Goal: Information Seeking & Learning: Learn about a topic

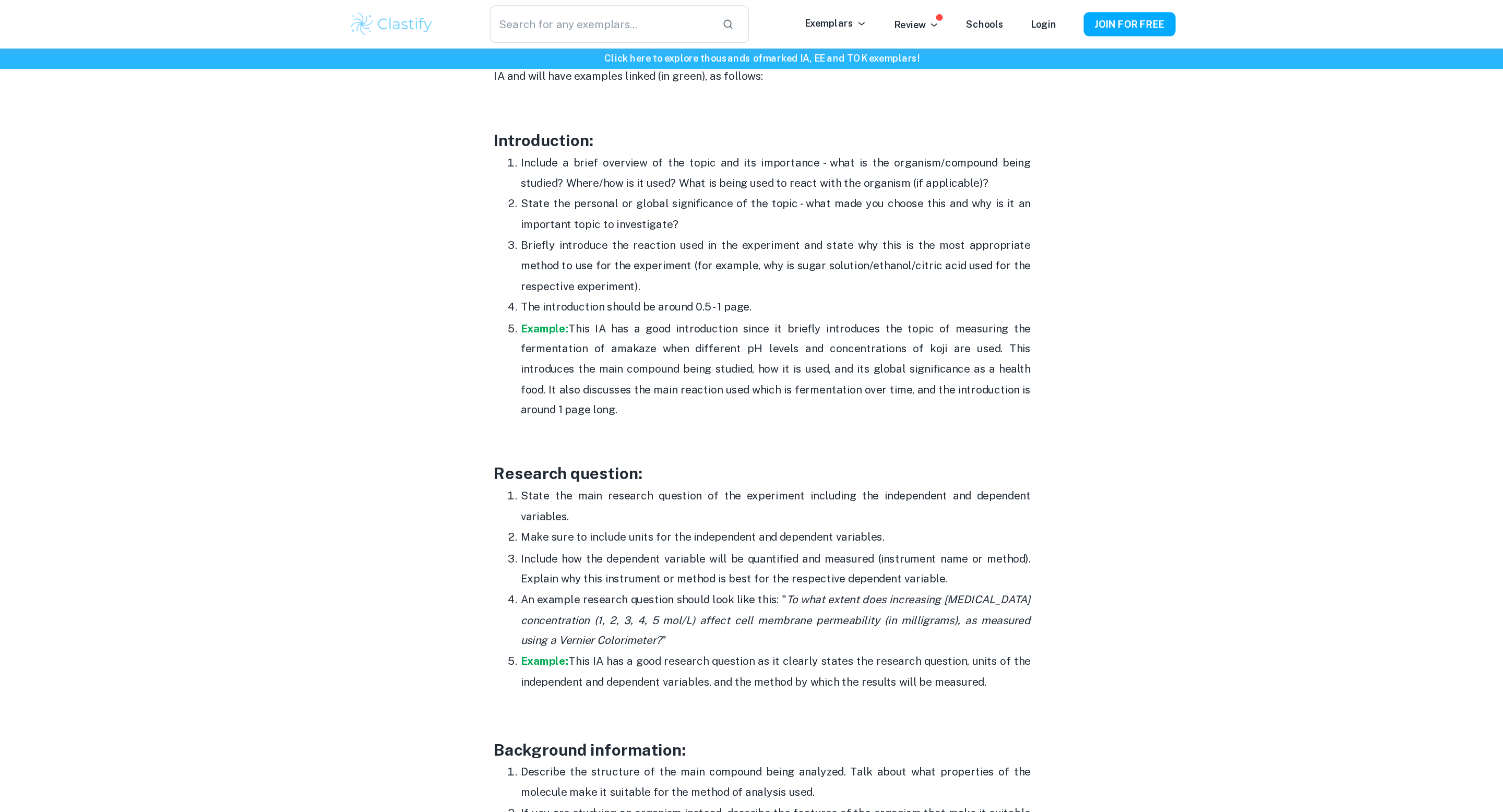
scroll to position [603, 0]
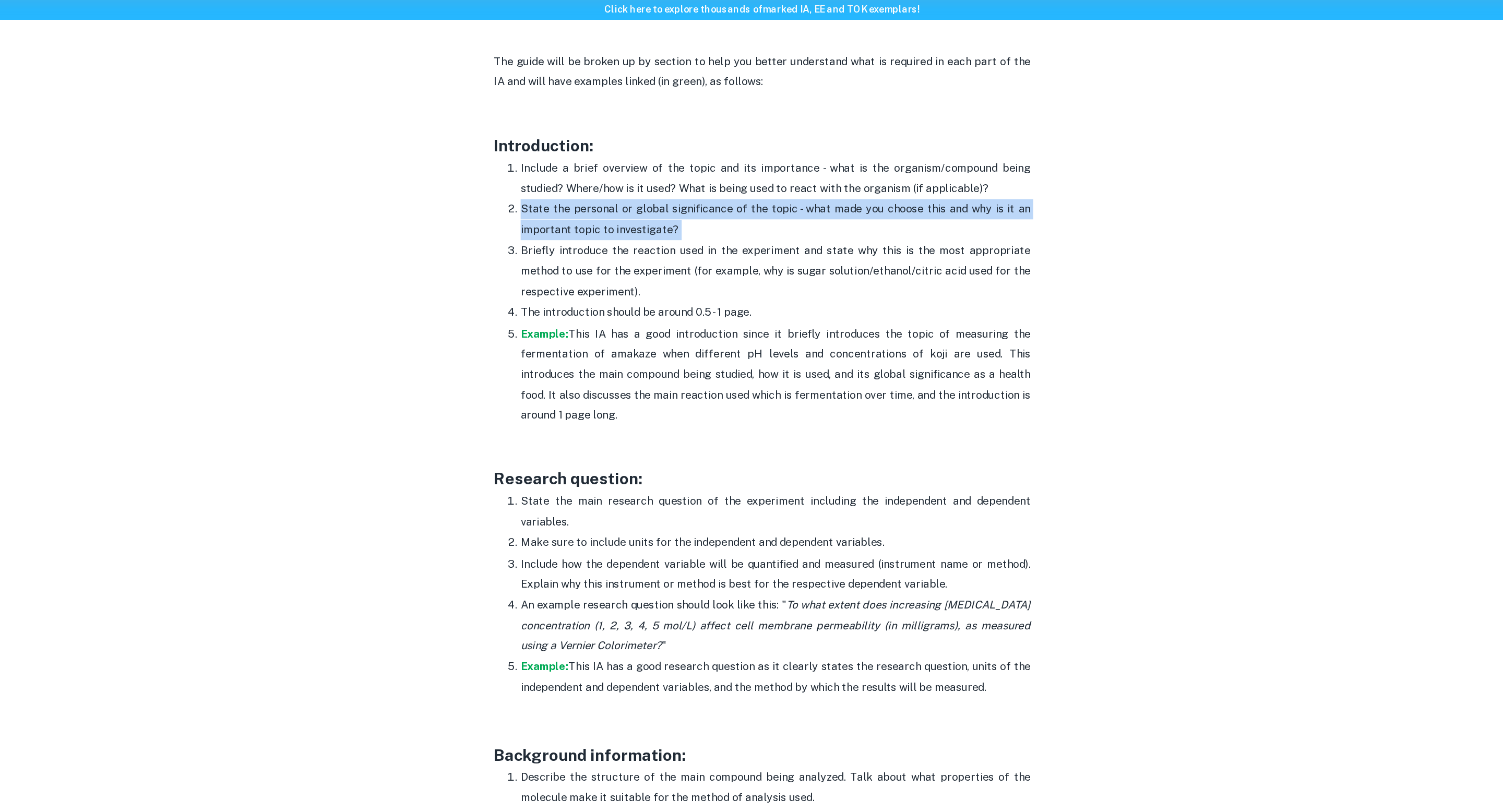
drag, startPoint x: 556, startPoint y: 194, endPoint x: 698, endPoint y: 215, distance: 143.5
click at [698, 215] on li "State the personal or global significance of the topic - what made you choose t…" at bounding box center [762, 208] width 397 height 32
copy p "State the personal or global significance of the topic - what made you choose t…"
click at [932, 200] on p "State the personal or global significance of the topic - what made you choose t…" at bounding box center [762, 209] width 397 height 32
drag, startPoint x: 559, startPoint y: 195, endPoint x: 776, endPoint y: 212, distance: 217.7
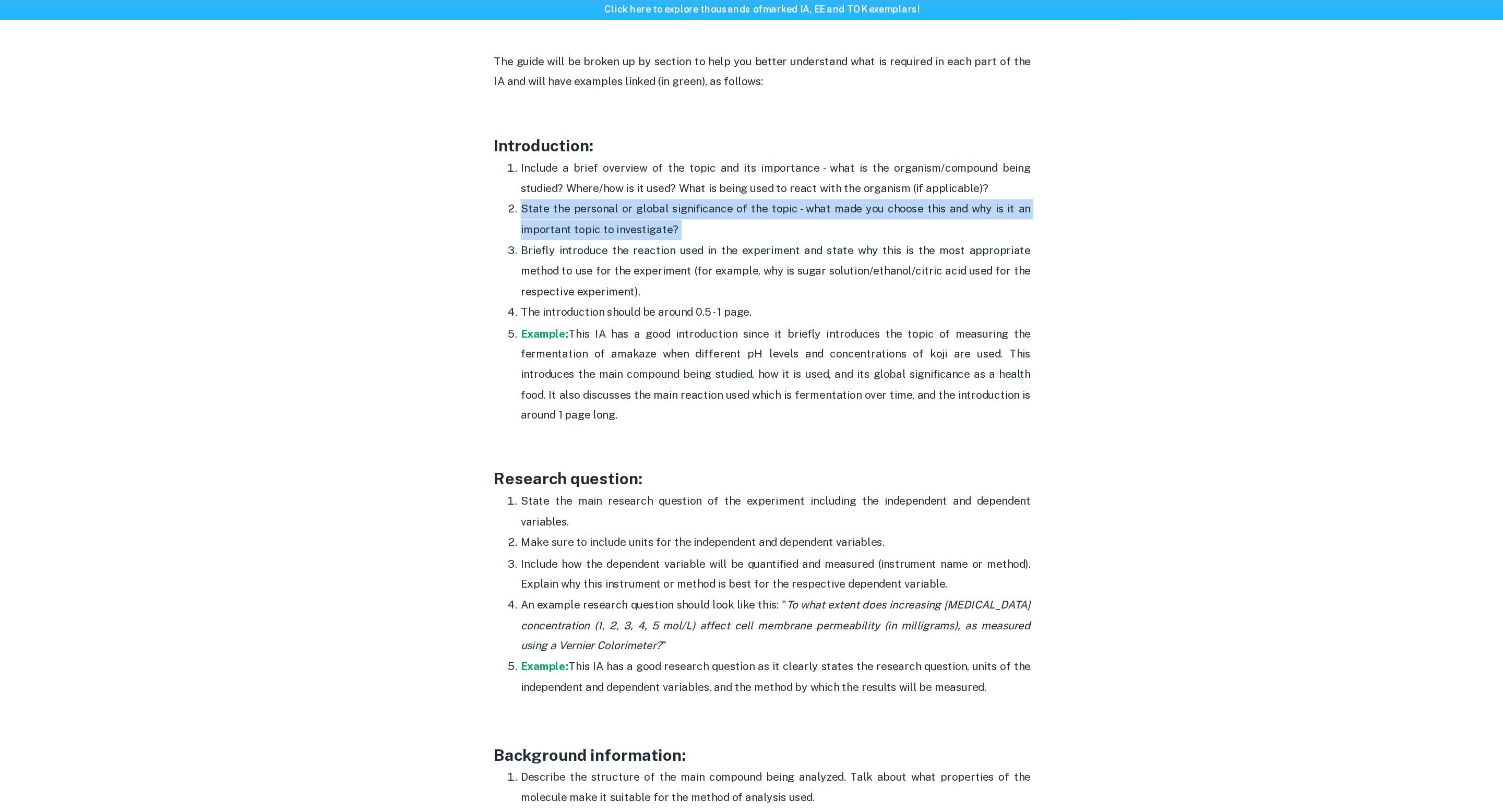
click at [777, 213] on li "State the personal or global significance of the topic - what made you choose t…" at bounding box center [762, 208] width 397 height 32
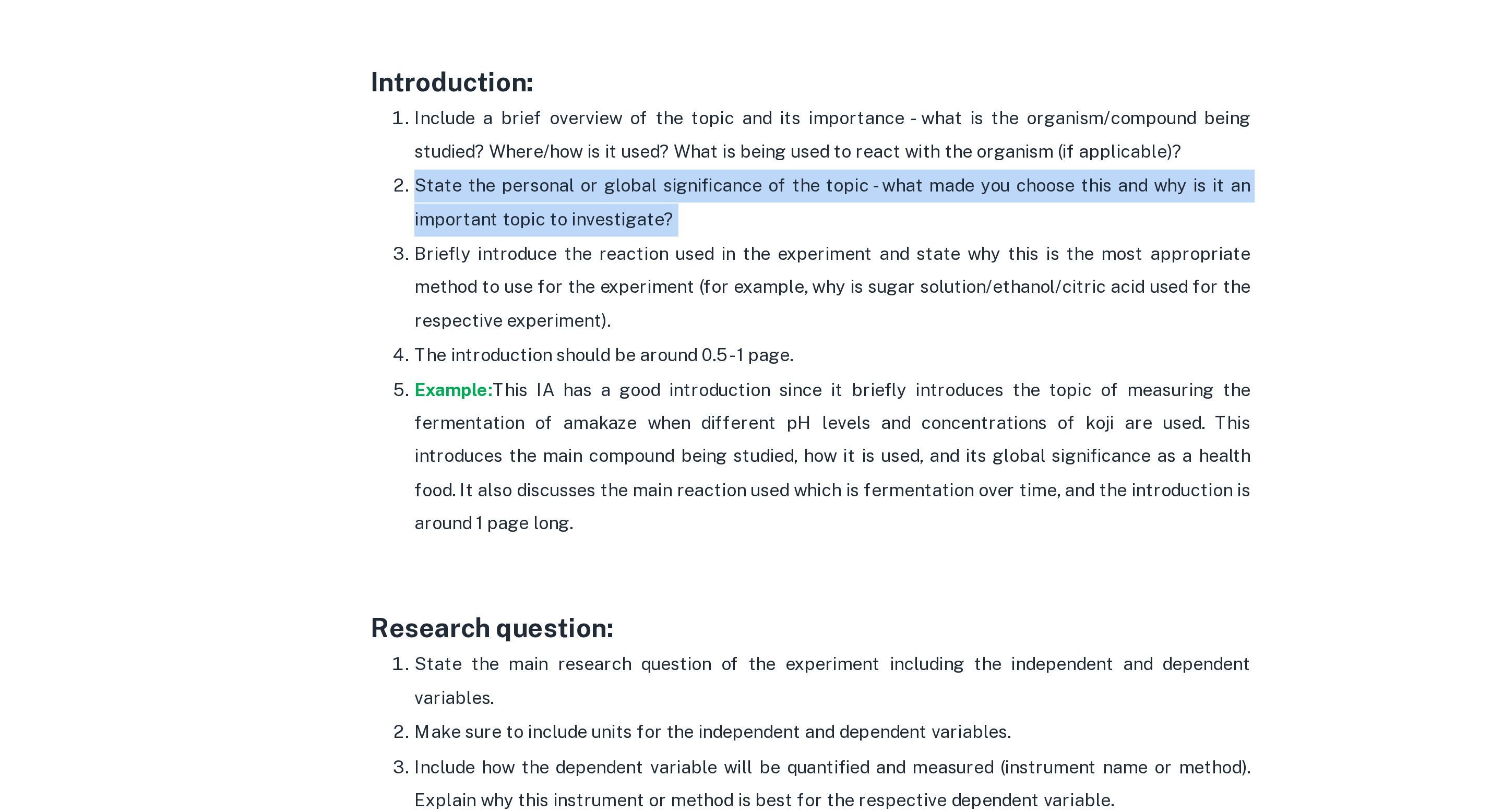
click at [769, 213] on p "State the personal or global significance of the topic - what made you choose t…" at bounding box center [762, 209] width 397 height 32
drag, startPoint x: 731, startPoint y: 213, endPoint x: 565, endPoint y: 207, distance: 166.1
click at [565, 208] on p "State the personal or global significance of the topic - what made you choose t…" at bounding box center [762, 209] width 397 height 32
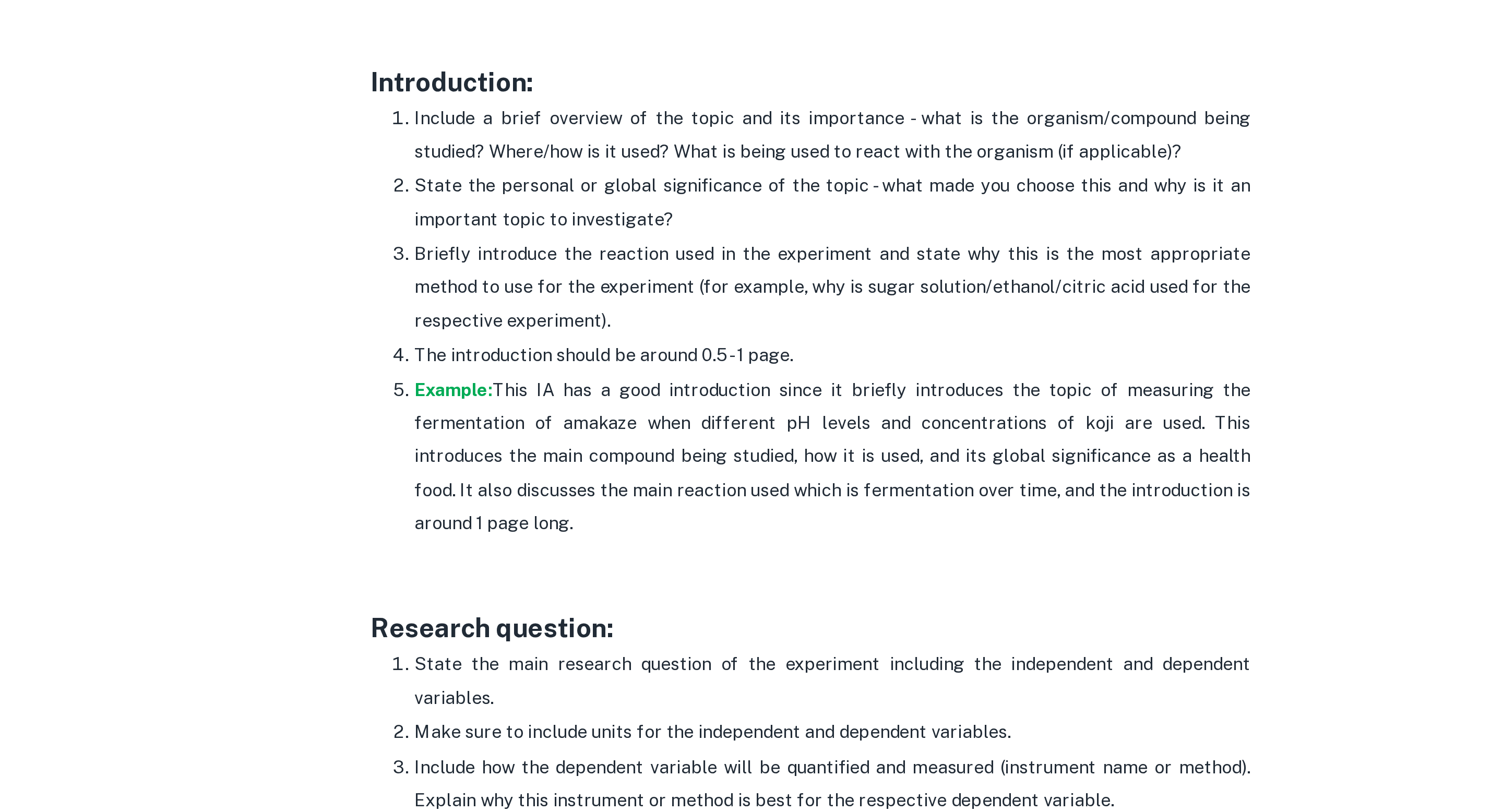
click at [722, 284] on p "The introduction should be around 0.5 - 1 page." at bounding box center [762, 281] width 397 height 16
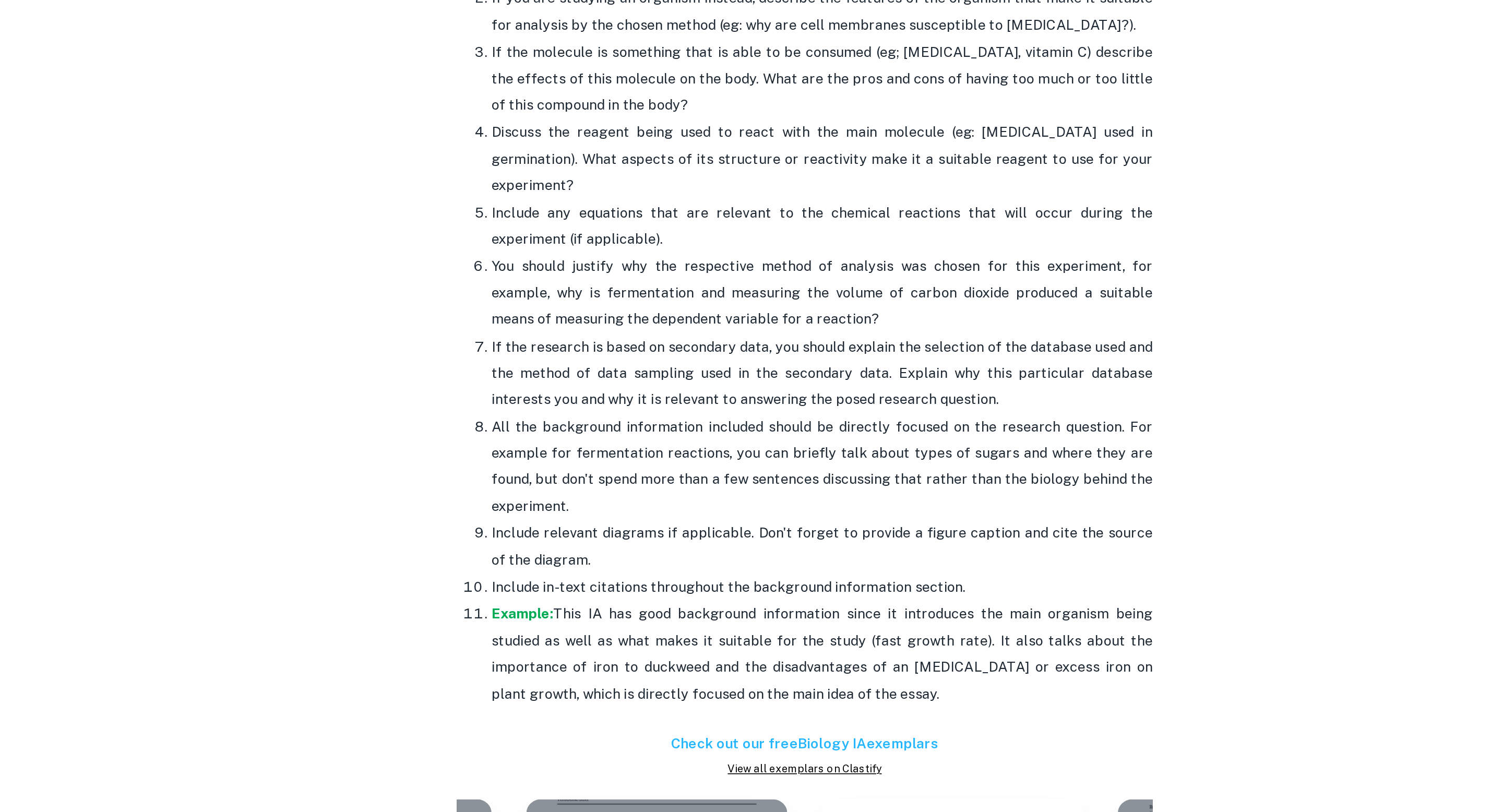
scroll to position [956, 0]
click at [556, 592] on ol "Describe the structure of the main compound being analyzed. Talk about what pro…" at bounding box center [752, 514] width 418 height 466
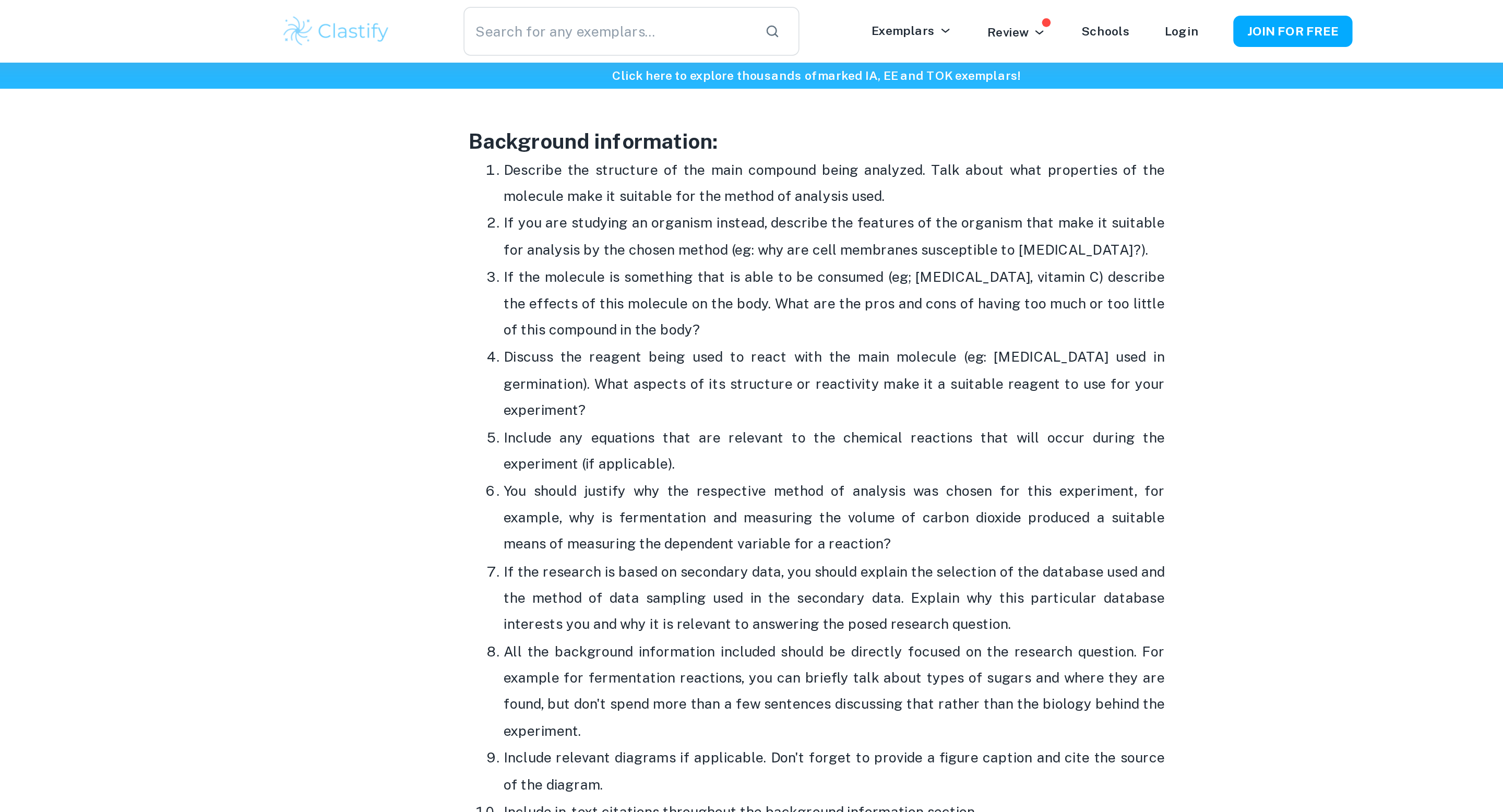
scroll to position [1139, 0]
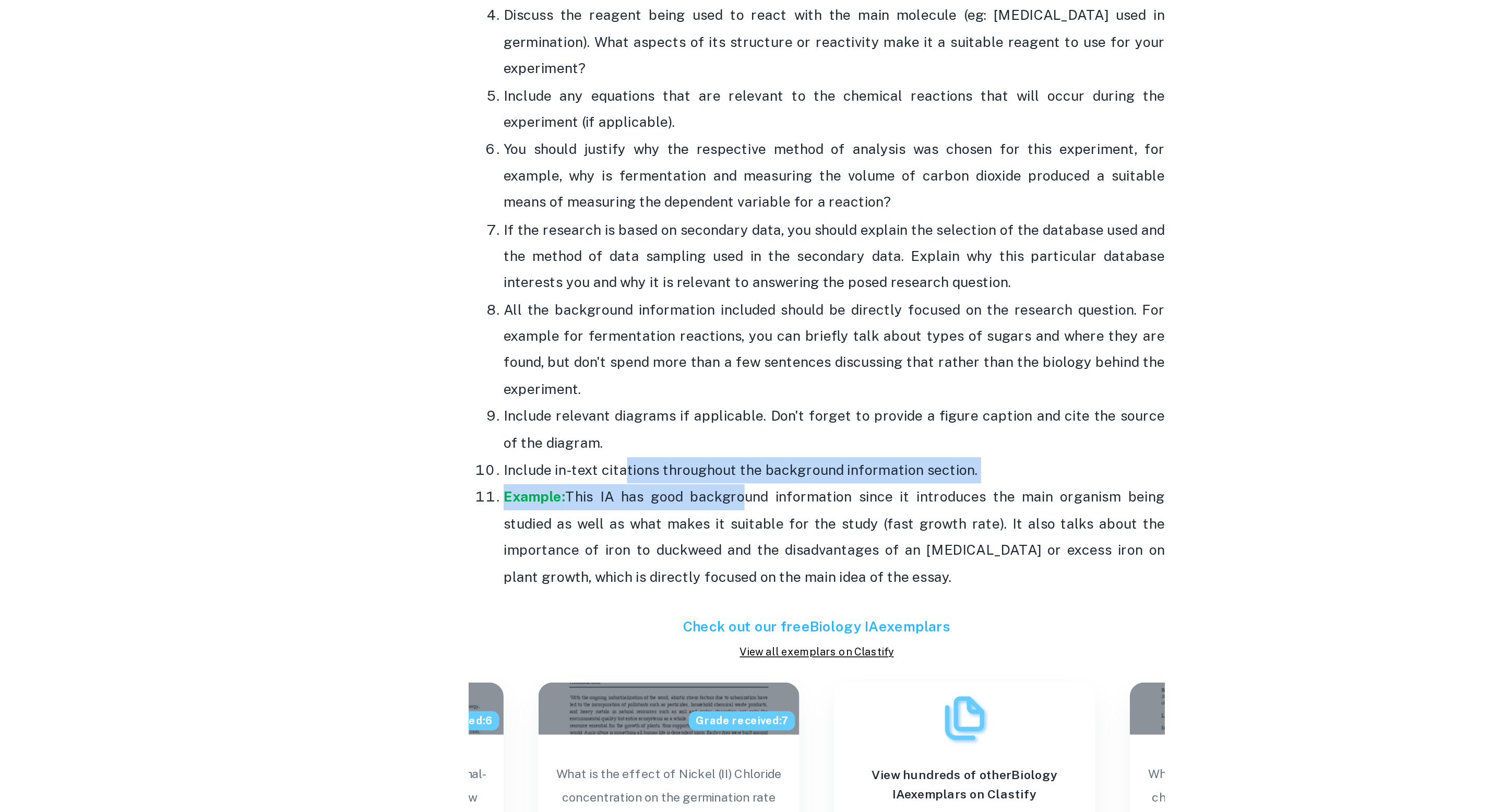
drag, startPoint x: 635, startPoint y: 490, endPoint x: 708, endPoint y: 507, distance: 75.0
click at [708, 507] on ol "Describe the structure of the main compound being analyzed. Talk about what pro…" at bounding box center [752, 331] width 418 height 466
click at [707, 506] on p "Example: This IA has good background information since it introduces the main o…" at bounding box center [762, 532] width 397 height 64
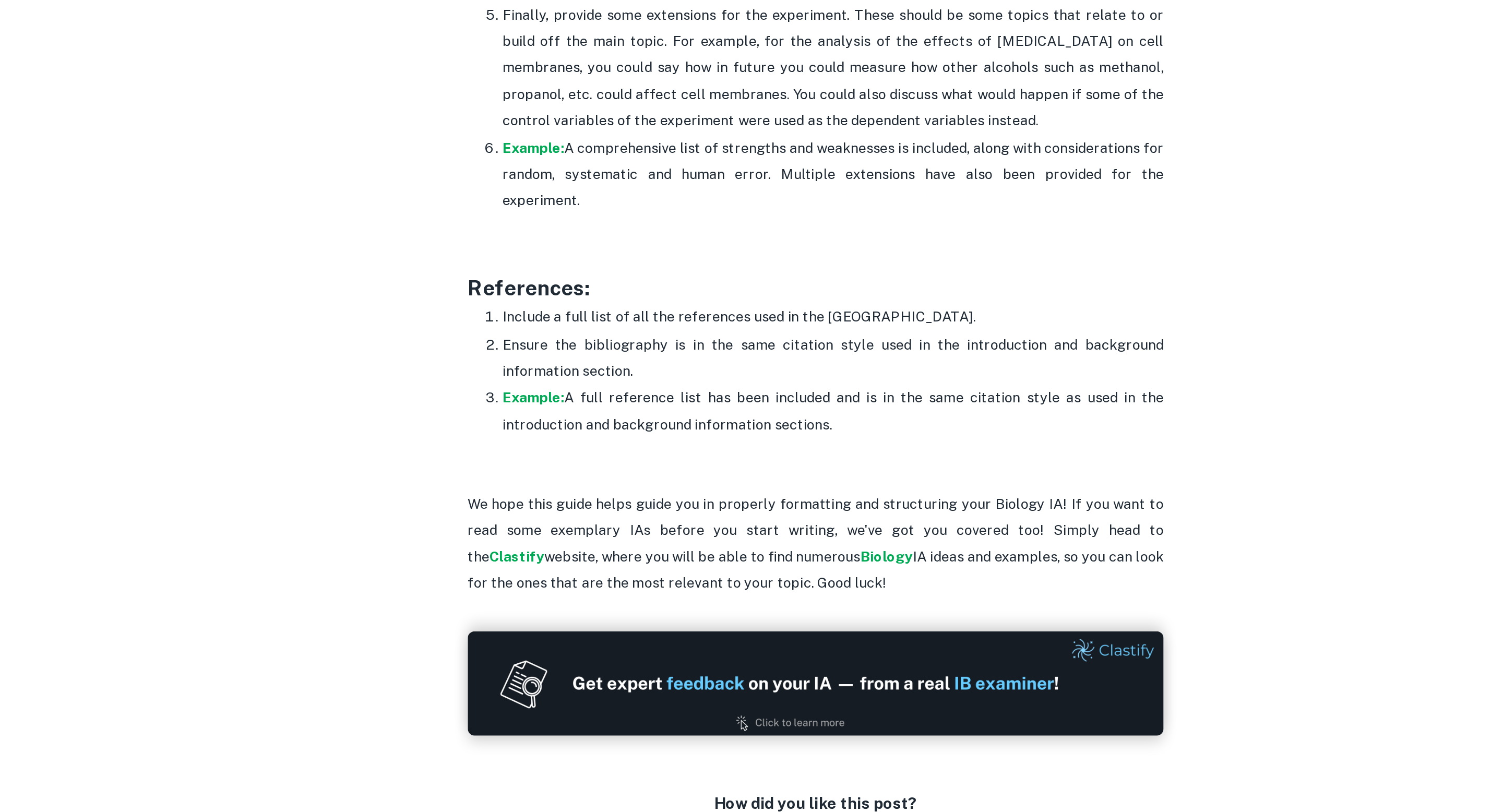
scroll to position [2996, 0]
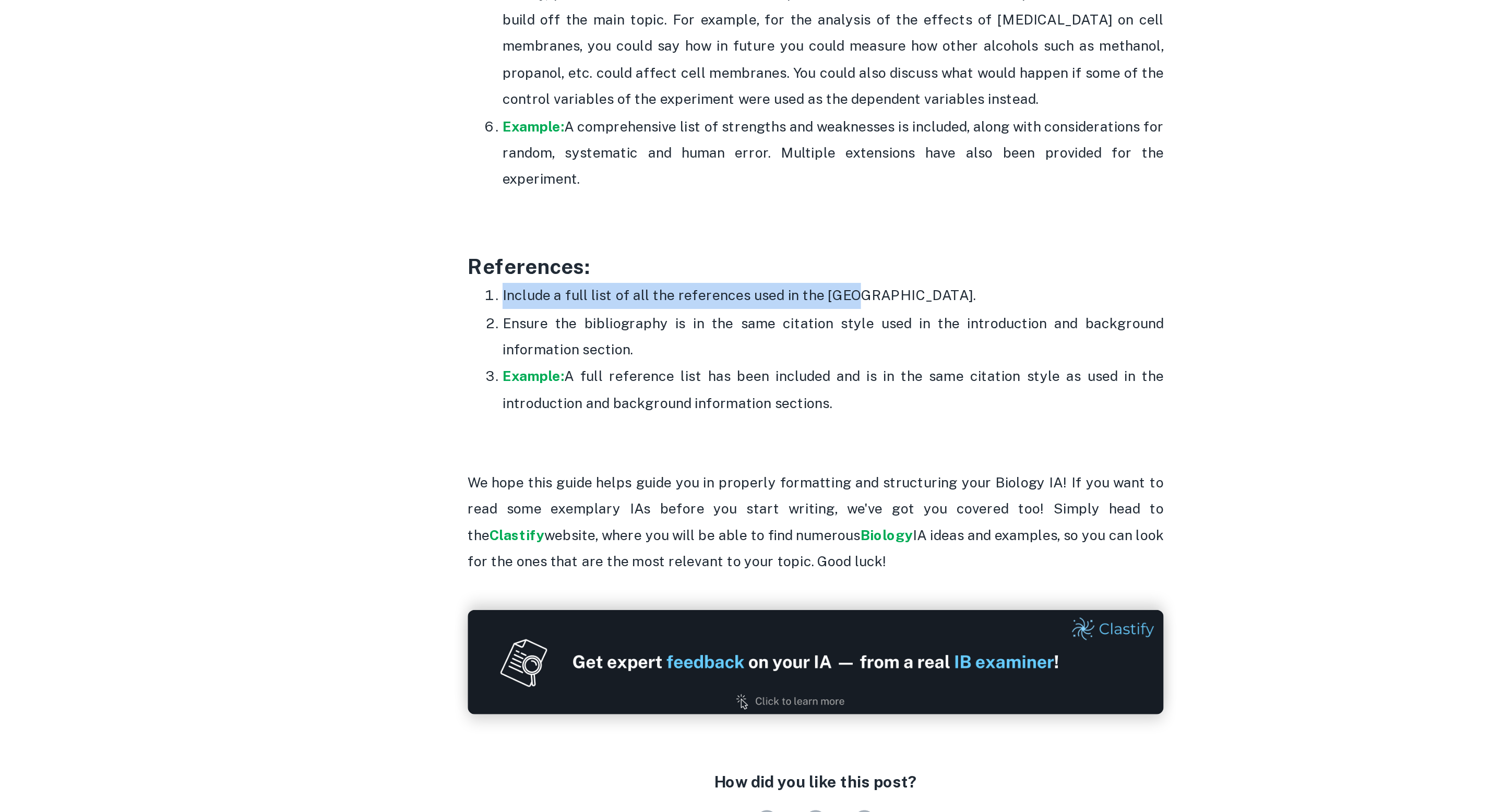
drag, startPoint x: 561, startPoint y: 467, endPoint x: 883, endPoint y: 466, distance: 322.0
click at [883, 494] on li "Include a full list of all the references used in the IA." at bounding box center [762, 502] width 397 height 16
click at [883, 494] on p "Include a full list of all the references used in the IA." at bounding box center [762, 502] width 397 height 16
click at [577, 545] on strong "Example:" at bounding box center [582, 550] width 37 height 10
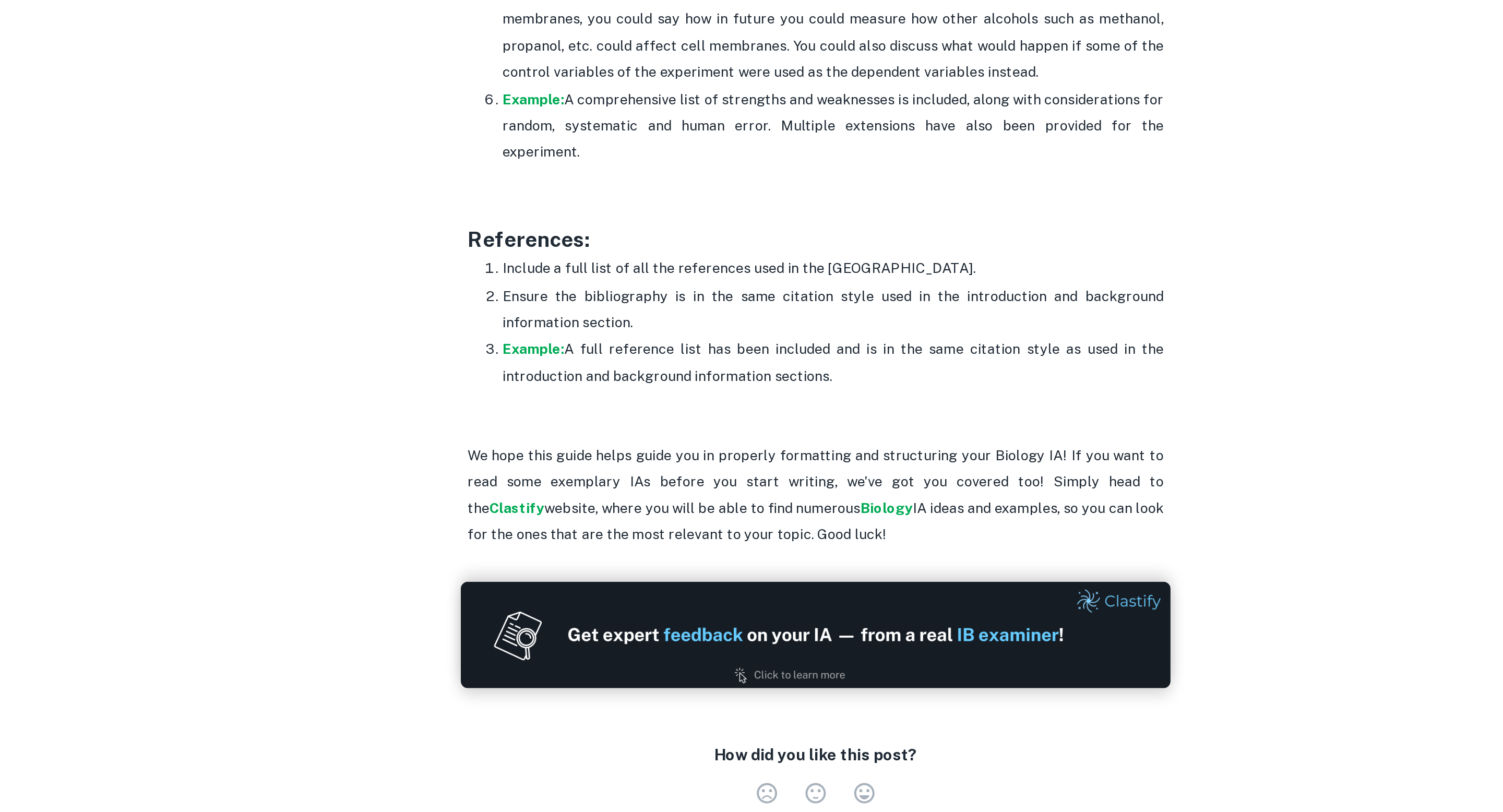
scroll to position [3013, 0]
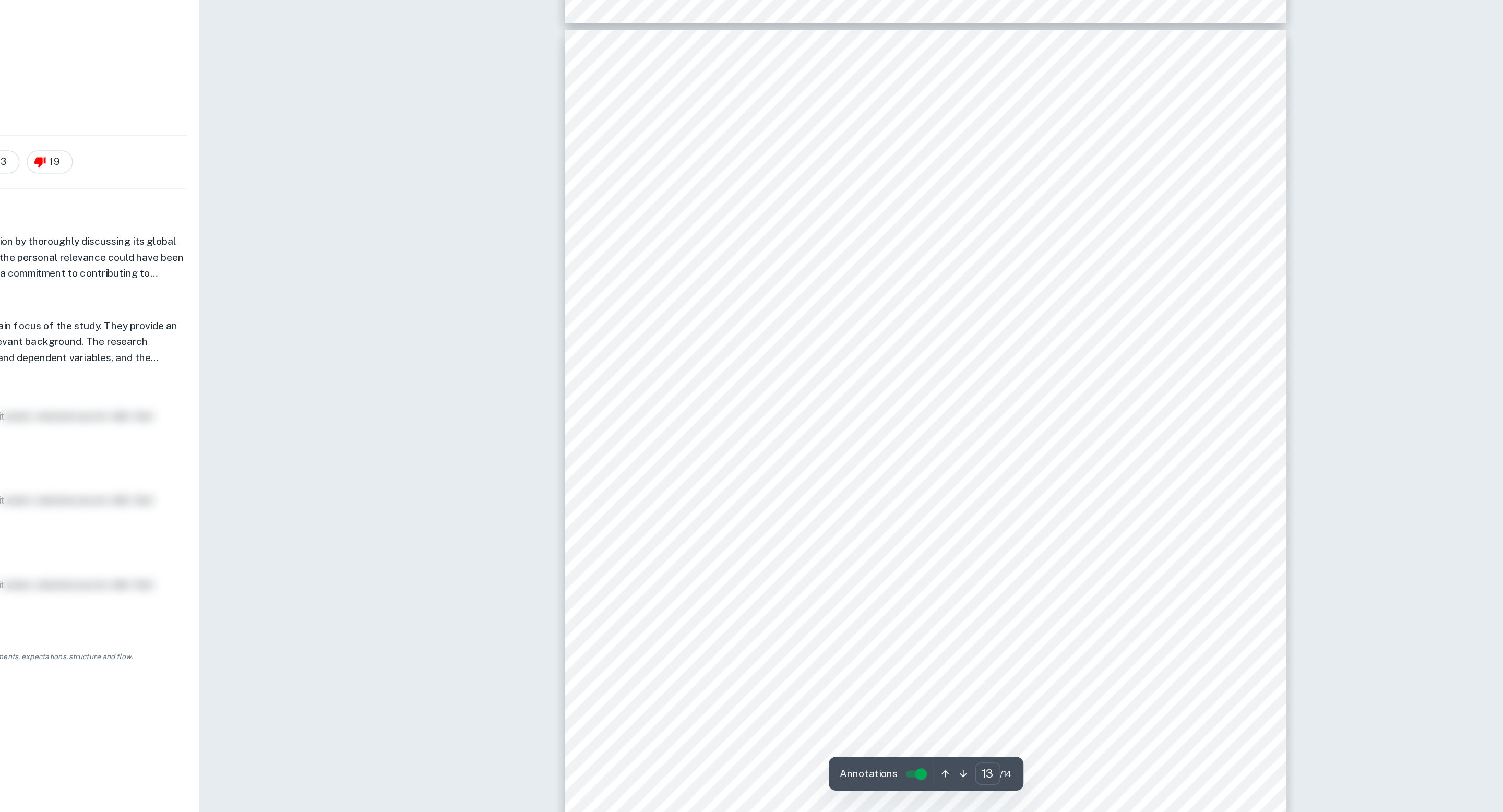
scroll to position [8232, 0]
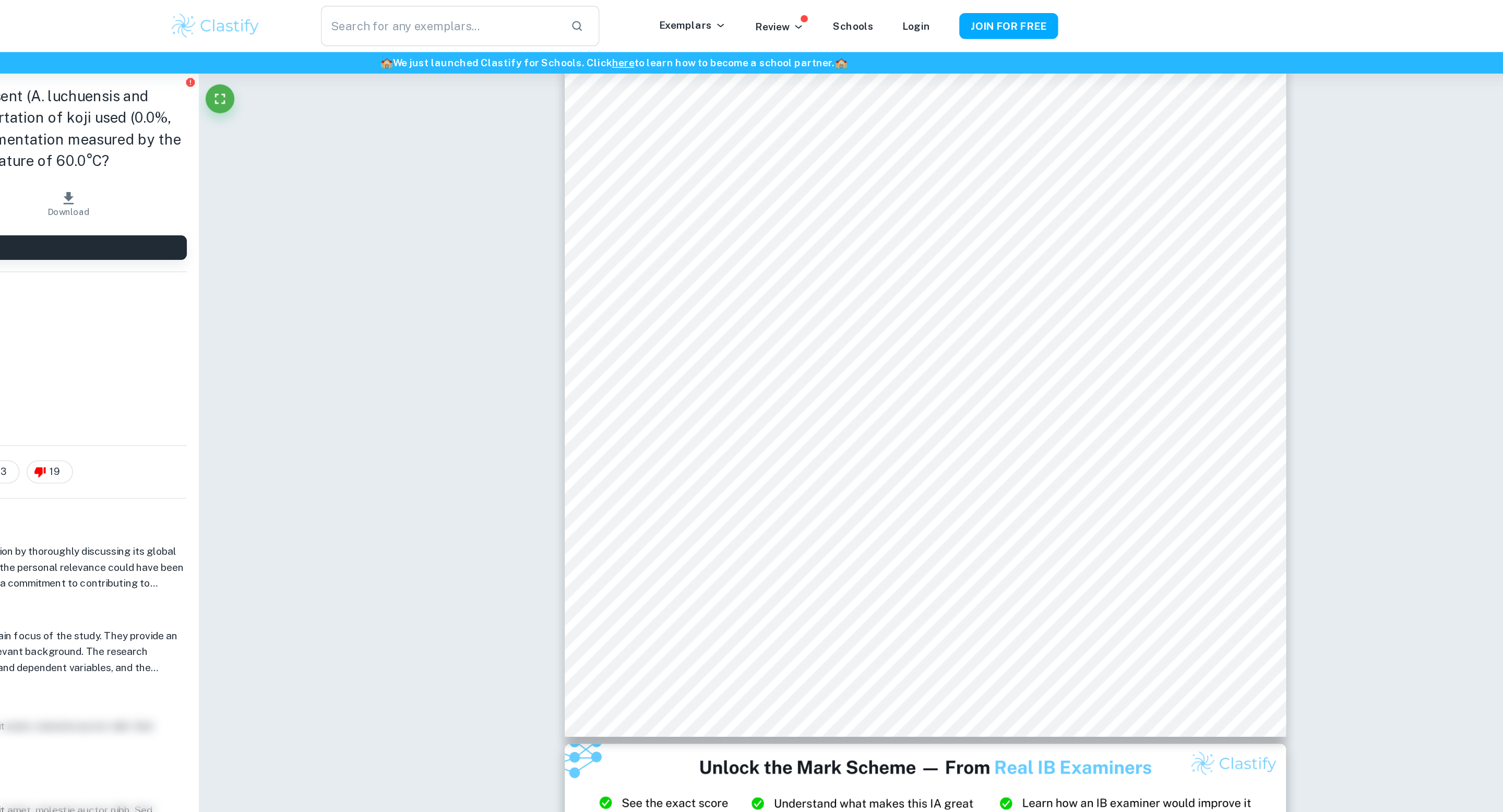
type input "1"
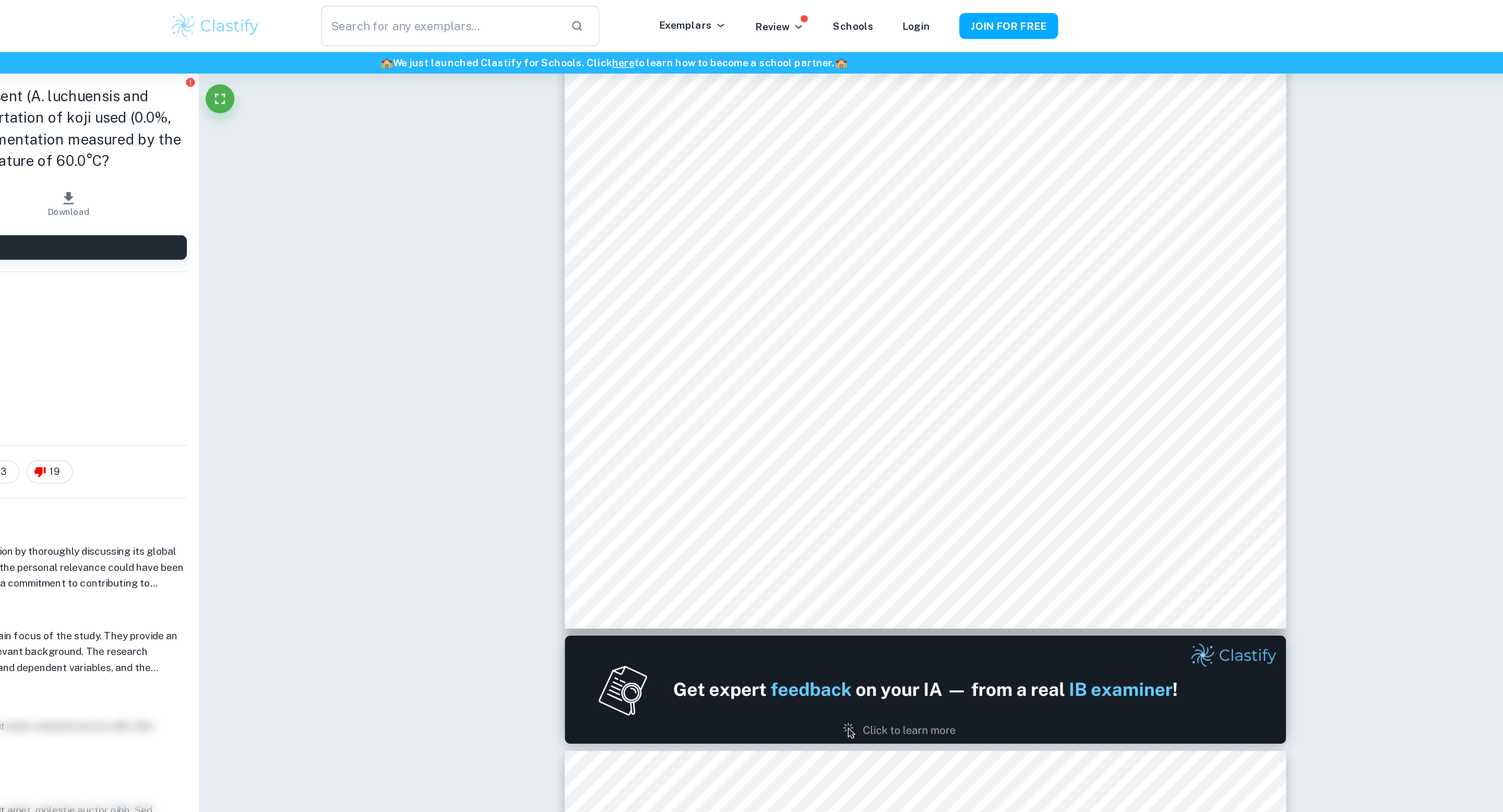
scroll to position [0, 0]
